Goal: Communication & Community: Answer question/provide support

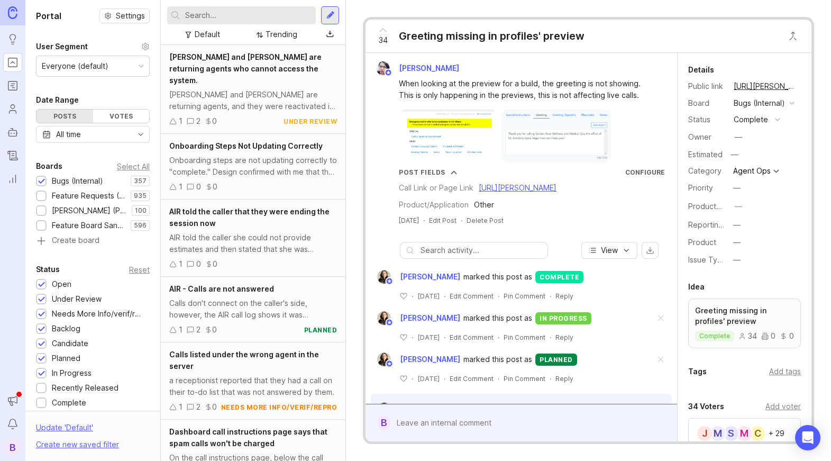
click at [268, 89] on div "[PERSON_NAME] and [PERSON_NAME] are returning agents, and they were reactivated…" at bounding box center [253, 100] width 168 height 23
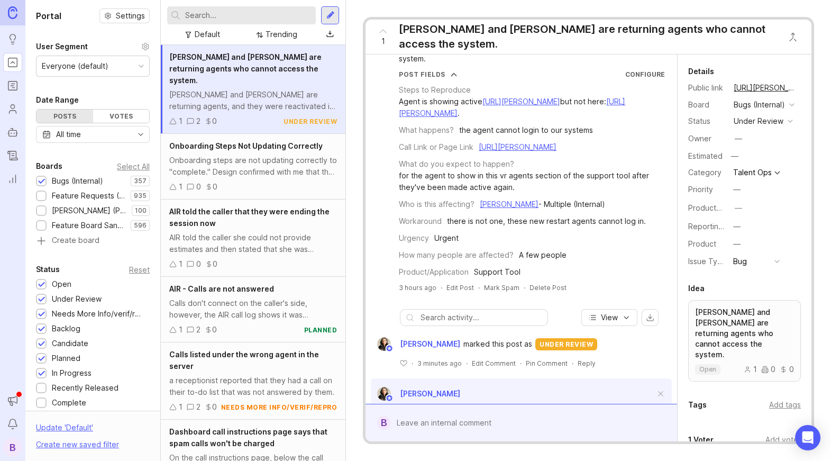
scroll to position [123, 0]
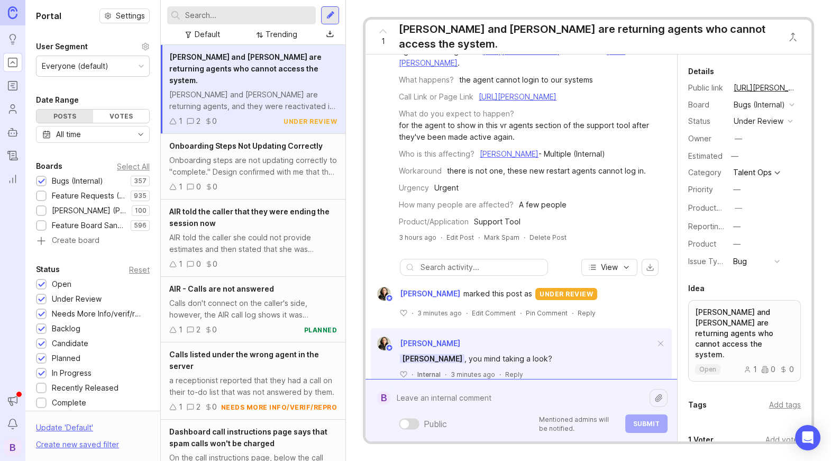
click at [504, 417] on div "Public Mentioned admins will be notified. Submit" at bounding box center [528, 410] width 277 height 45
type textarea "@[PERSON_NAME]"
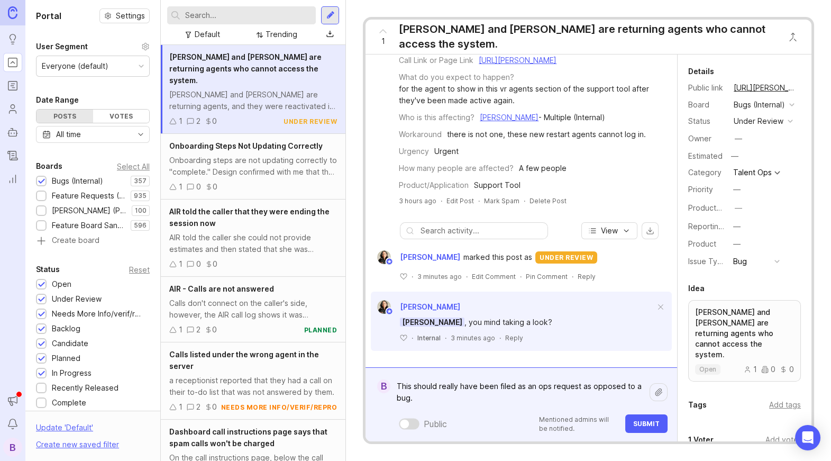
scroll to position [0, 0]
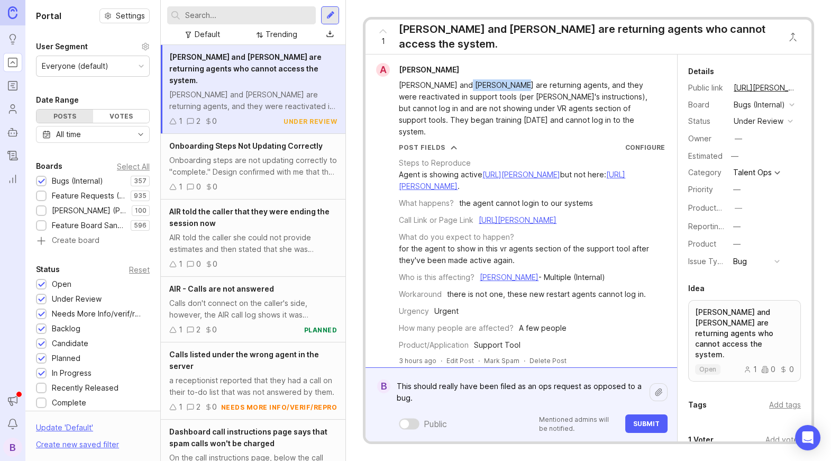
drag, startPoint x: 458, startPoint y: 86, endPoint x: 508, endPoint y: 86, distance: 50.8
click at [508, 86] on div "[PERSON_NAME] and [PERSON_NAME] are returning agents, and they were reactivated…" at bounding box center [527, 108] width 257 height 58
copy div "[PERSON_NAME]"
click at [507, 74] on div "A [PERSON_NAME]" at bounding box center [521, 70] width 303 height 14
drag, startPoint x: 440, startPoint y: 84, endPoint x: 393, endPoint y: 85, distance: 47.6
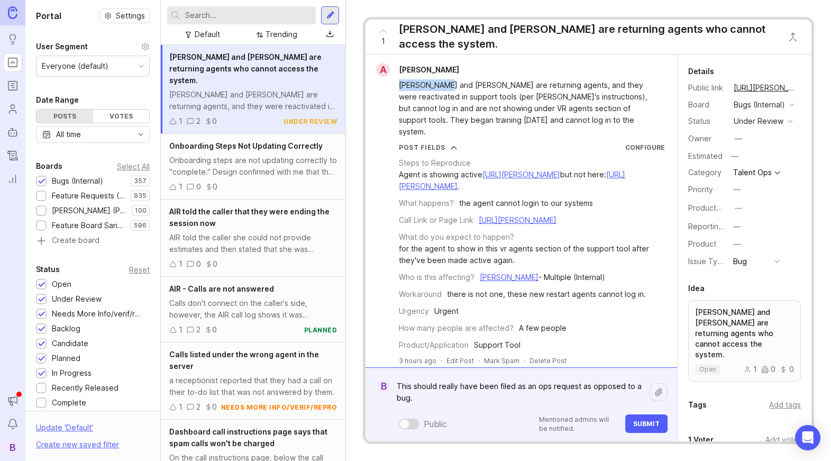
click at [393, 85] on div "[PERSON_NAME] and [PERSON_NAME] are returning agents, and they were reactivated…" at bounding box center [521, 107] width 303 height 61
copy div "[PERSON_NAME]"
drag, startPoint x: 458, startPoint y: 86, endPoint x: 509, endPoint y: 85, distance: 51.3
click at [509, 85] on div "[PERSON_NAME] and [PERSON_NAME] are returning agents, and they were reactivated…" at bounding box center [527, 108] width 257 height 58
copy div "[PERSON_NAME]"
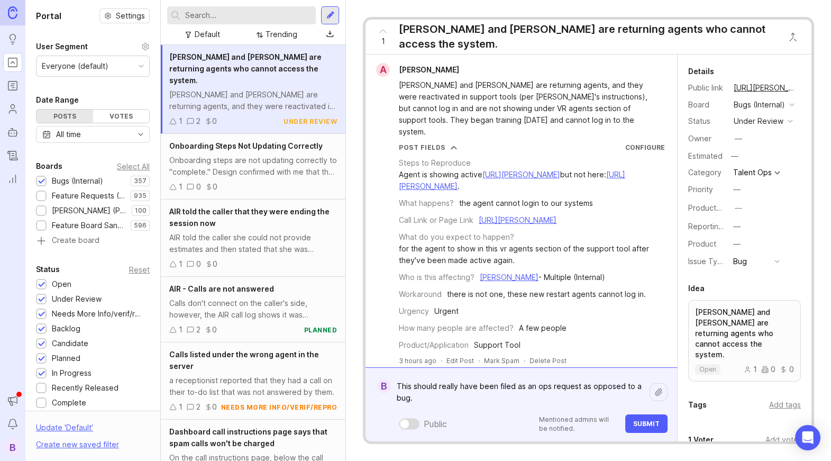
drag, startPoint x: 486, startPoint y: 395, endPoint x: 316, endPoint y: 341, distance: 178.0
click at [316, 341] on div "Portal Settings User Segment Everyone (default) Date Range Posts Votes All time…" at bounding box center [428, 230] width 806 height 461
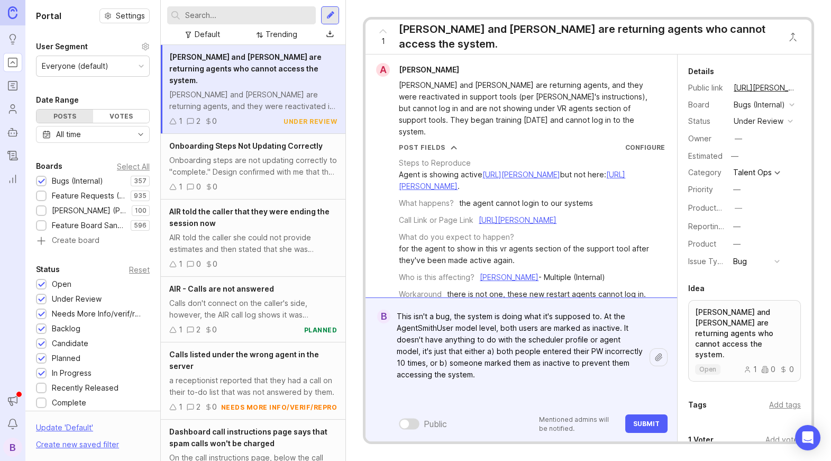
click at [660, 359] on icon at bounding box center [658, 356] width 6 height 7
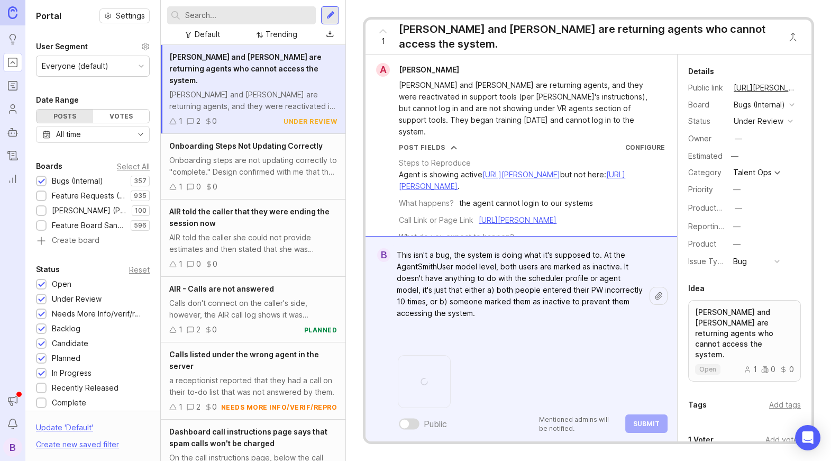
click at [662, 288] on div at bounding box center [659, 296] width 18 height 18
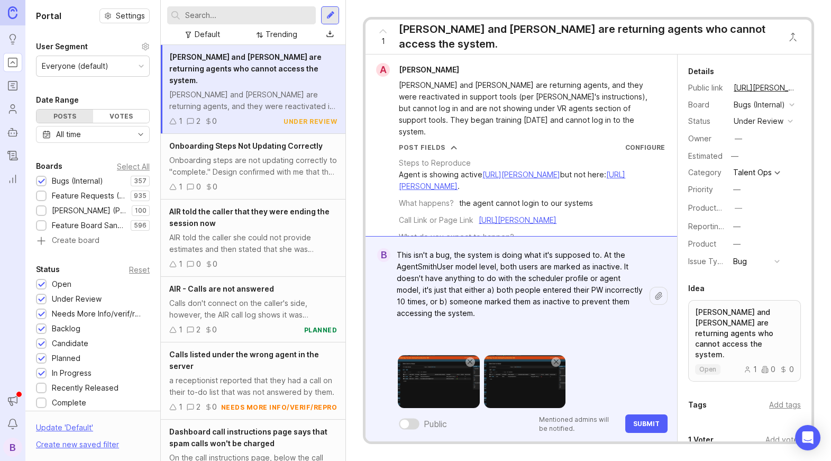
click at [506, 309] on textarea "This isn't a bug, the system is doing what it's supposed to. At the AgentSmithU…" at bounding box center [519, 296] width 259 height 102
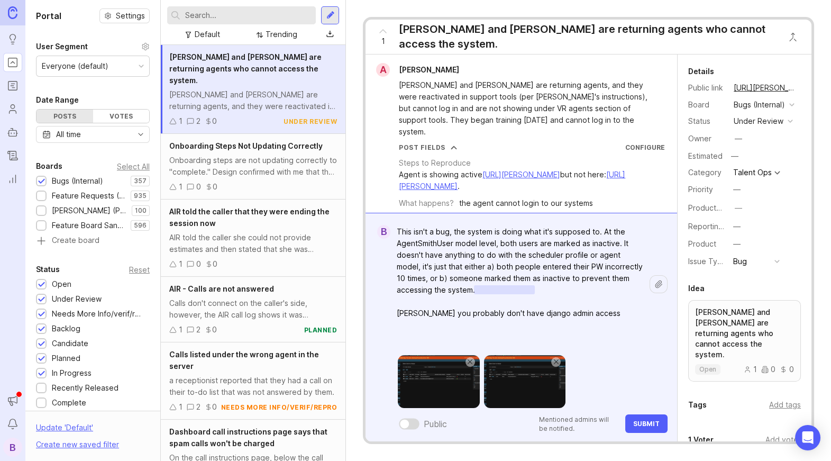
click at [549, 314] on textarea "This isn't a bug, the system is doing what it's supposed to. At the AgentSmithU…" at bounding box center [519, 284] width 259 height 125
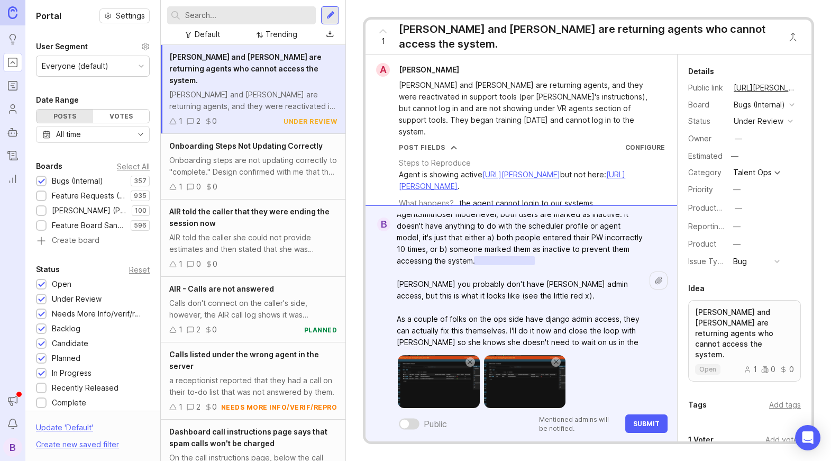
scroll to position [33, 0]
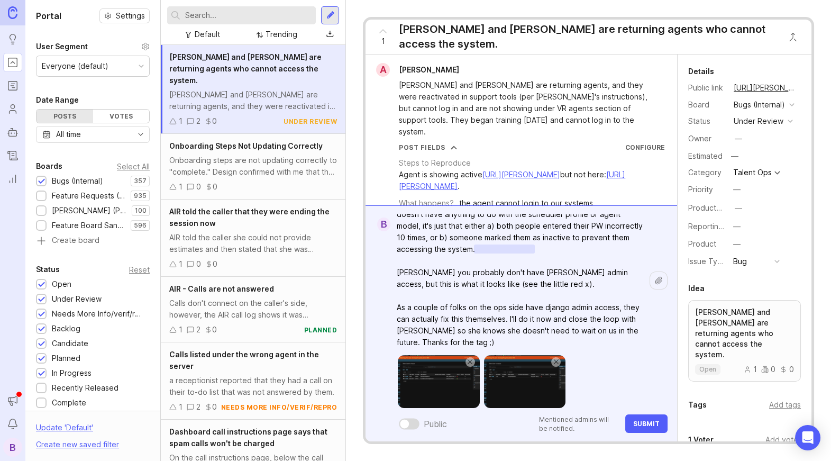
type textarea "This isn't a bug, the system is doing what it's supposed to. At the AgentSmithU…"
click at [638, 424] on span "Submit" at bounding box center [646, 423] width 26 height 8
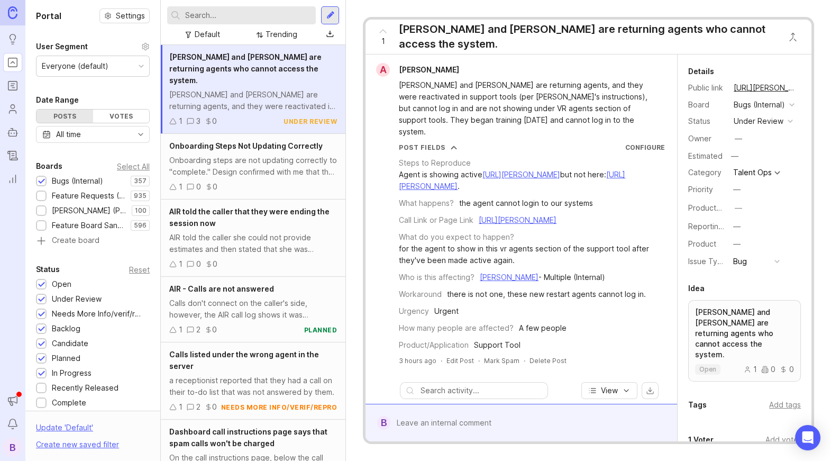
scroll to position [0, 0]
click at [765, 123] on div "under review" at bounding box center [759, 121] width 50 height 12
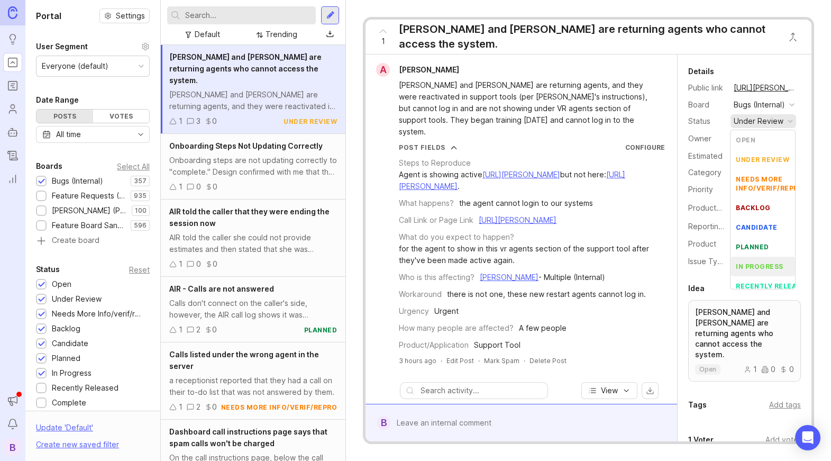
scroll to position [45, 0]
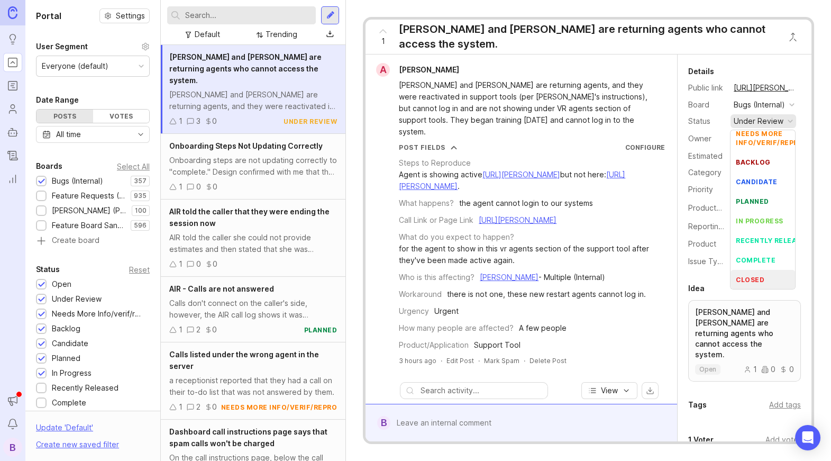
click at [767, 276] on li "closed" at bounding box center [763, 280] width 65 height 20
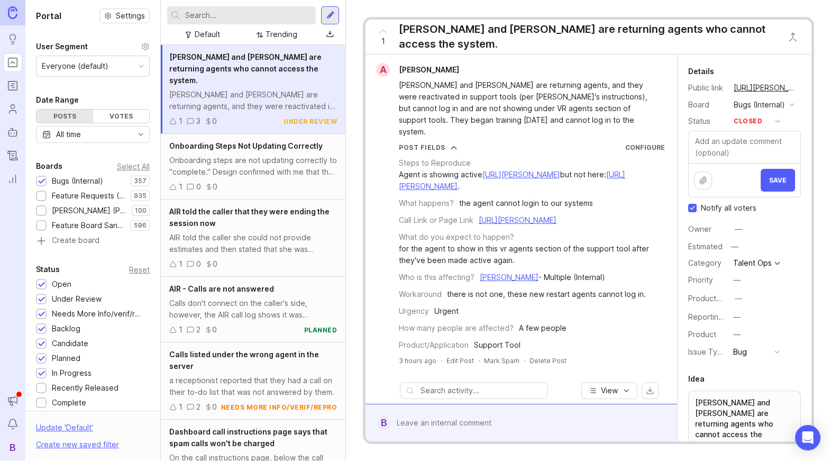
click at [752, 148] on textarea at bounding box center [745, 147] width 112 height 32
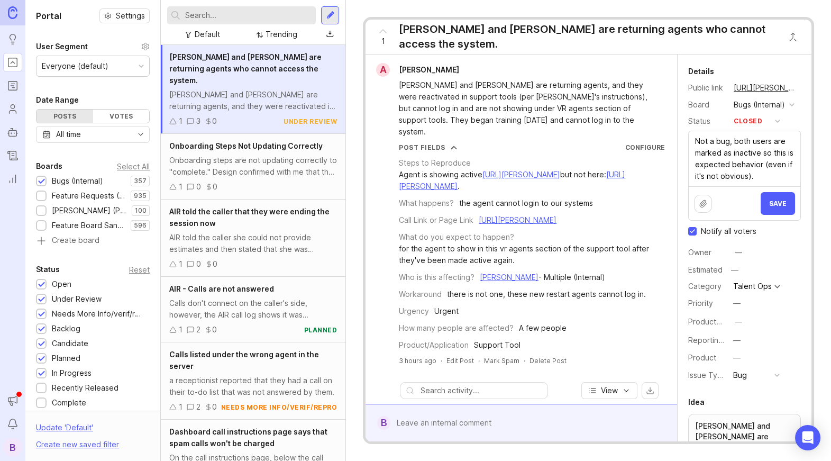
type textarea "Not a bug, both users are marked as inactive so this is expected behavior (even…"
click at [779, 205] on span "Save" at bounding box center [777, 203] width 17 height 8
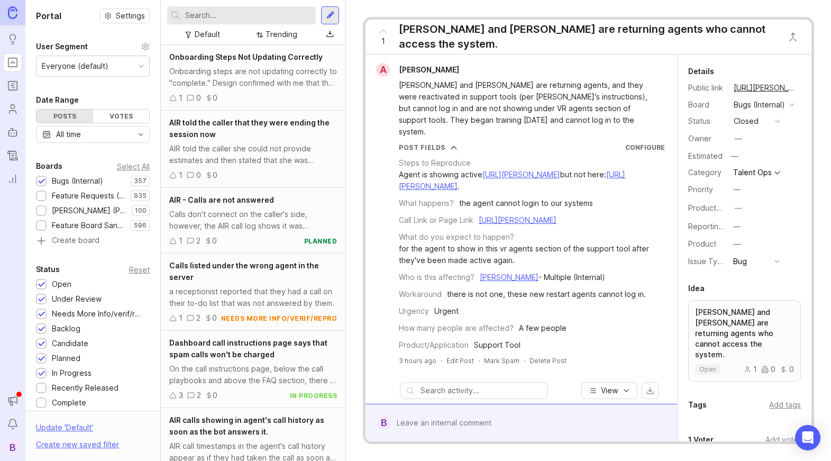
click at [523, 118] on div "[PERSON_NAME] and [PERSON_NAME] are returning agents, and they were reactivated…" at bounding box center [527, 108] width 257 height 58
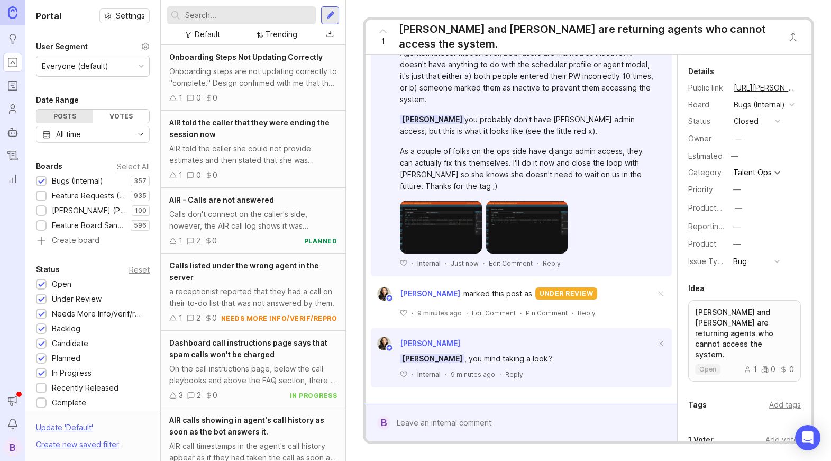
scroll to position [0, 0]
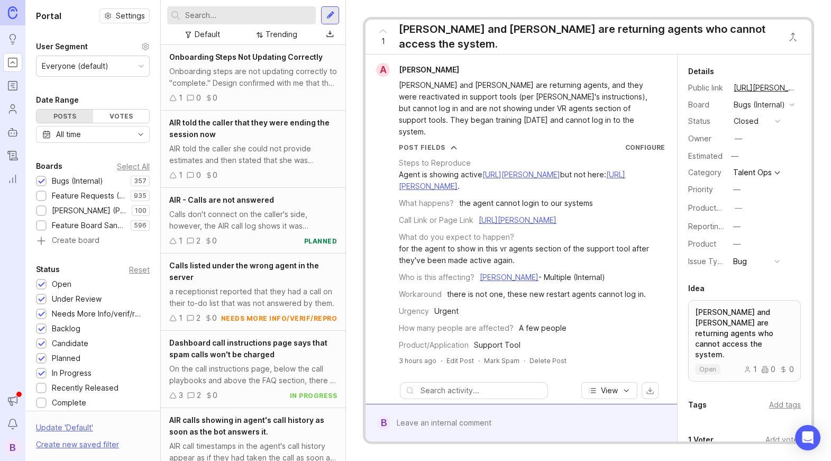
click at [763, 85] on link "[URL][PERSON_NAME][PERSON_NAME][PERSON_NAME]" at bounding box center [766, 88] width 70 height 14
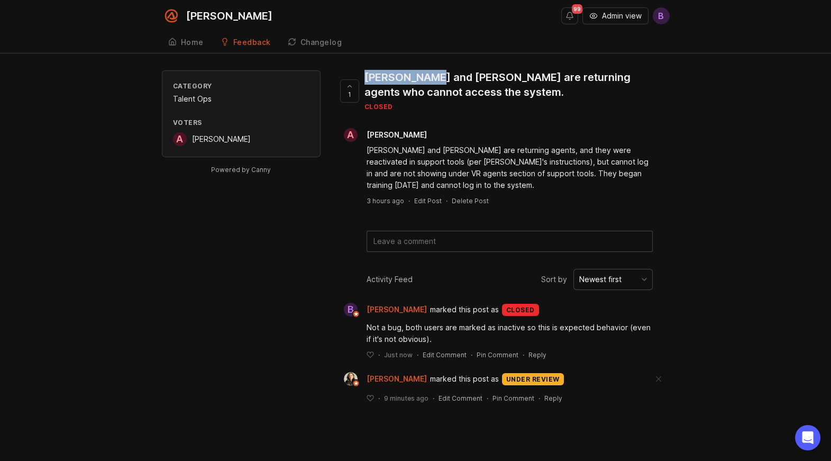
drag, startPoint x: 366, startPoint y: 76, endPoint x: 423, endPoint y: 79, distance: 57.7
click at [423, 79] on div "[PERSON_NAME] and [PERSON_NAME] are returning agents who cannot access the syst…" at bounding box center [512, 85] width 297 height 30
copy div "[PERSON_NAME]"
click at [417, 67] on div "[PERSON_NAME] 99 Admin view B Create Home Feedback Bugs (Internal) 357 Changelo…" at bounding box center [415, 230] width 831 height 461
drag, startPoint x: 425, startPoint y: 79, endPoint x: 361, endPoint y: 80, distance: 64.0
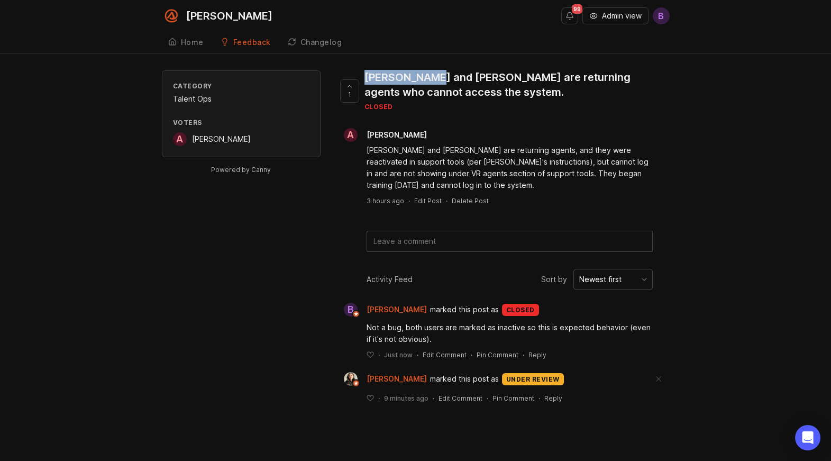
click at [361, 80] on div "1 [PERSON_NAME] and [PERSON_NAME] are returning agents who cannot access the sy…" at bounding box center [503, 94] width 332 height 49
copy div "1 [PERSON_NAME]"
click at [434, 242] on textarea at bounding box center [509, 241] width 285 height 20
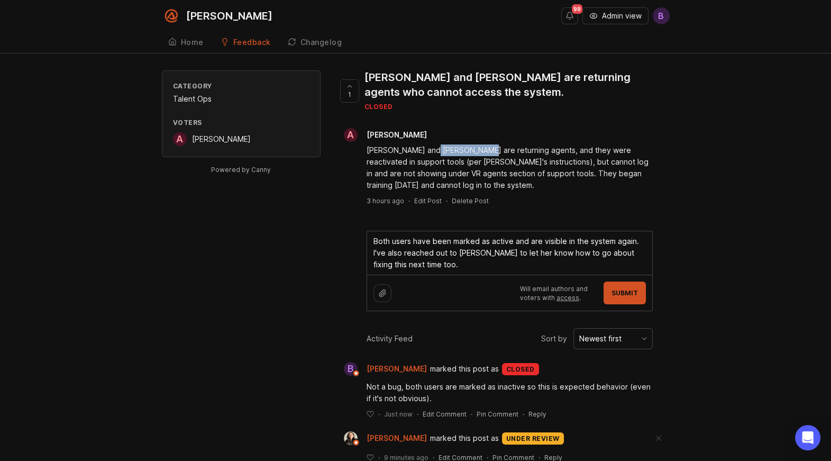
drag, startPoint x: 425, startPoint y: 147, endPoint x: 476, endPoint y: 147, distance: 50.8
click at [476, 147] on div "[PERSON_NAME] and [PERSON_NAME] are returning agents, and they were reactivated…" at bounding box center [510, 167] width 286 height 47
copy div "[PERSON_NAME]"
click at [472, 272] on textarea "Both users have been marked as active and are visible in the system again. I've…" at bounding box center [509, 252] width 285 height 43
click at [520, 266] on textarea "Both users have been marked as active and are visible in the system again. I've…" at bounding box center [509, 252] width 285 height 43
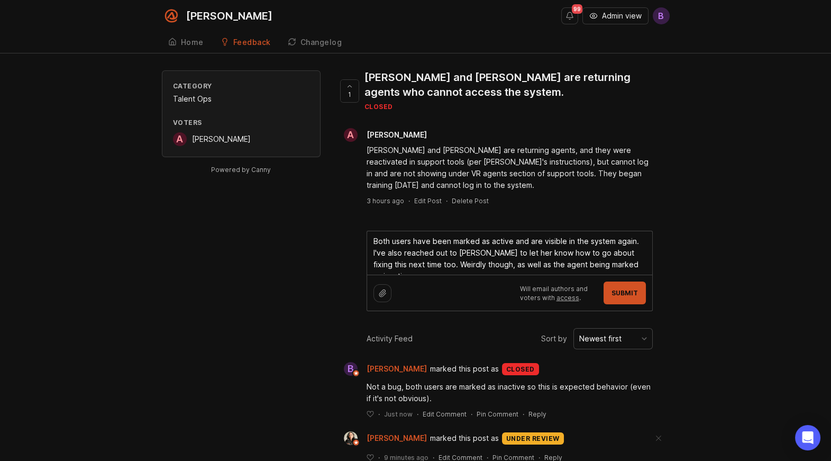
click at [520, 266] on textarea "Both users have been marked as active and are visible in the system again. I've…" at bounding box center [509, 252] width 285 height 43
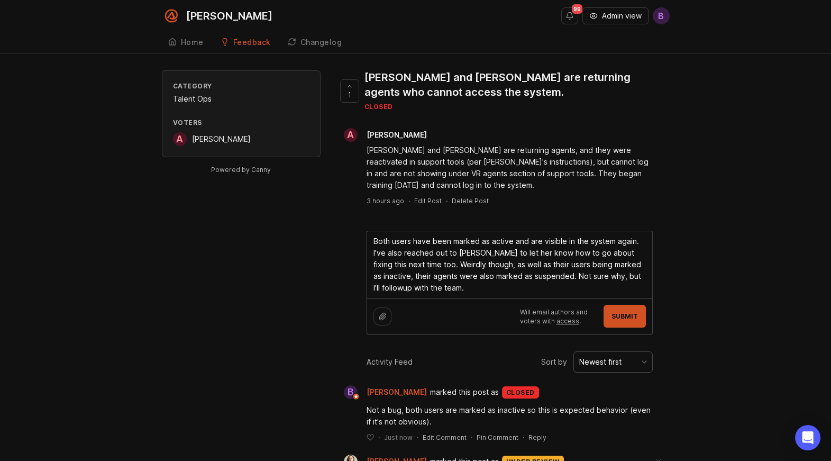
type textarea "Both users have been marked as active and are visible in the system again. I've…"
click at [622, 316] on span "Submit" at bounding box center [624, 316] width 26 height 8
